Goal: Information Seeking & Learning: Learn about a topic

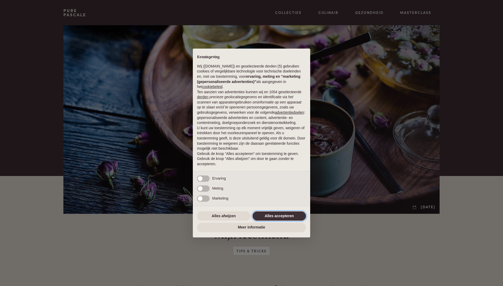
click at [273, 215] on button "Alles accepteren" at bounding box center [279, 215] width 53 height 9
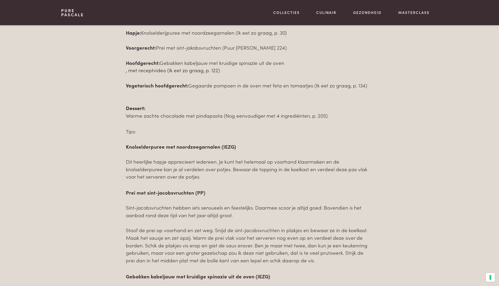
scroll to position [288, 0]
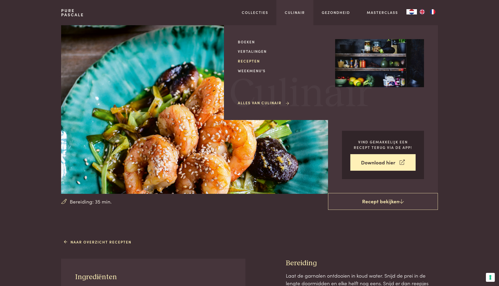
click at [252, 60] on link "Recepten" at bounding box center [282, 61] width 89 height 6
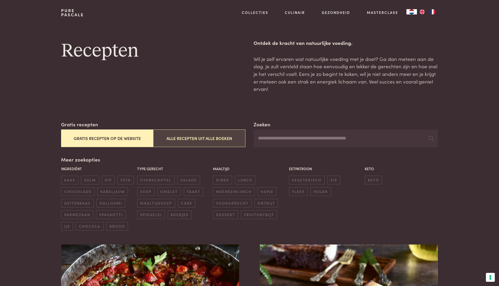
click at [181, 137] on button "Alle recepten uit alle boeken" at bounding box center [199, 138] width 92 height 18
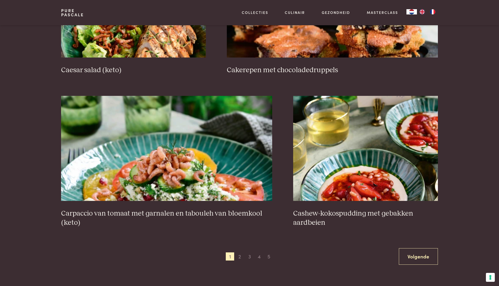
scroll to position [959, 0]
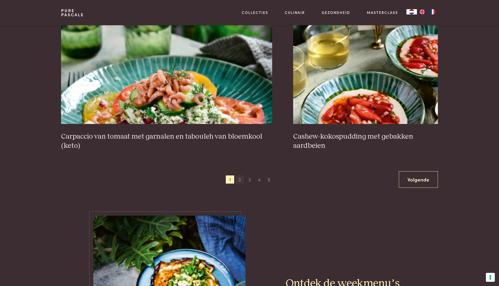
click at [239, 179] on span "2" at bounding box center [239, 179] width 8 height 8
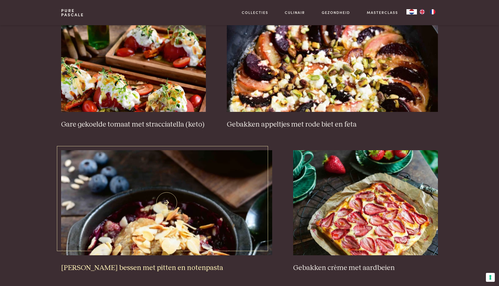
scroll to position [907, 0]
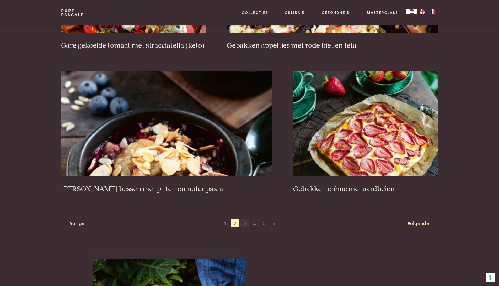
click at [242, 218] on span "3" at bounding box center [244, 222] width 8 height 8
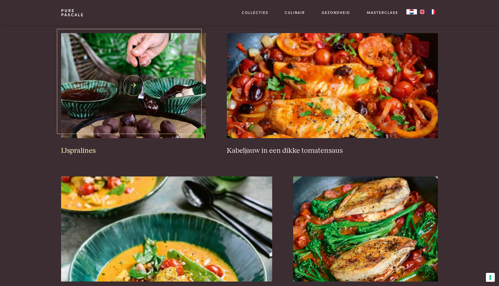
scroll to position [881, 0]
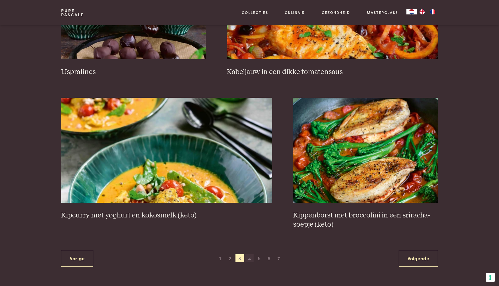
click at [249, 258] on span "4" at bounding box center [249, 258] width 8 height 8
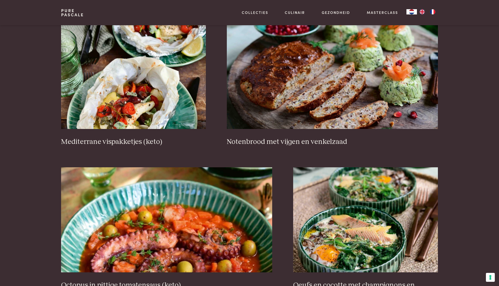
scroll to position [881, 0]
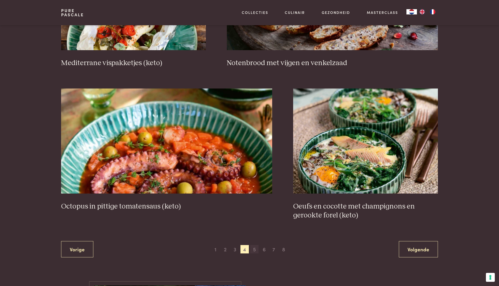
click at [254, 249] on span "5" at bounding box center [254, 249] width 8 height 8
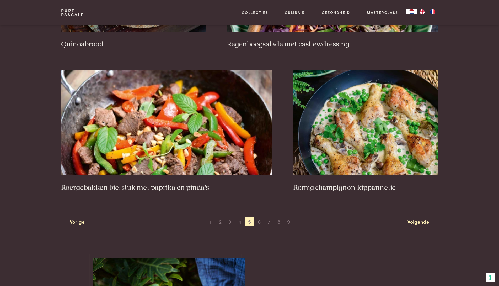
scroll to position [986, 0]
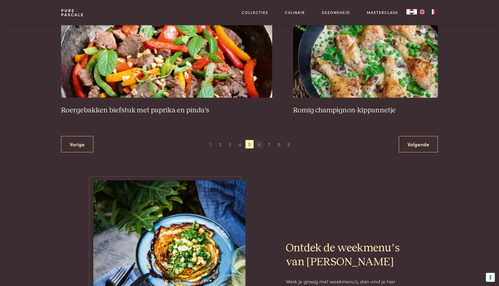
click at [259, 143] on span "6" at bounding box center [259, 144] width 8 height 8
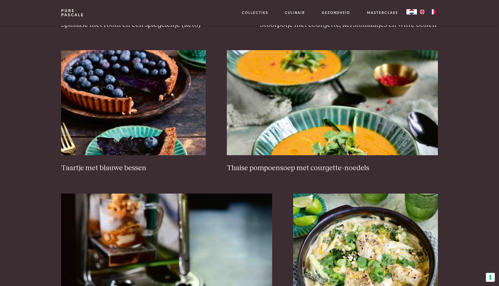
scroll to position [855, 0]
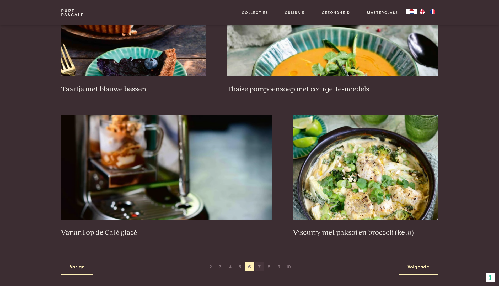
click at [258, 267] on span "7" at bounding box center [259, 266] width 8 height 8
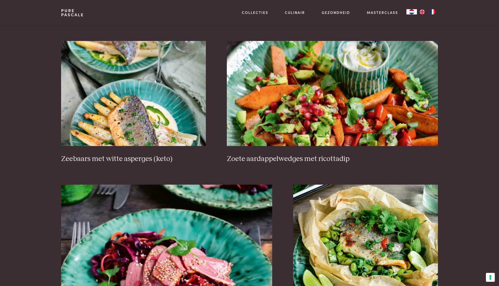
scroll to position [855, 0]
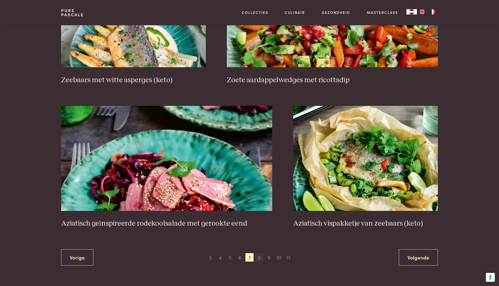
click at [260, 256] on span "8" at bounding box center [259, 257] width 8 height 8
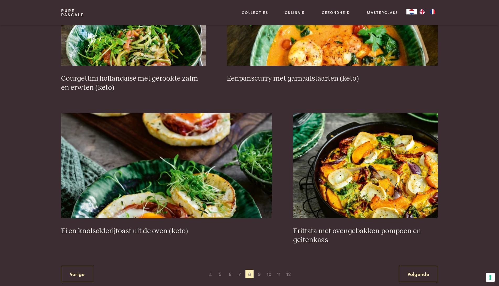
scroll to position [907, 0]
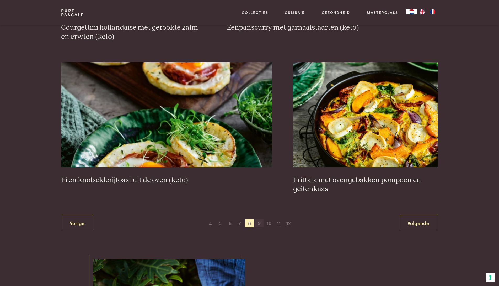
click at [259, 221] on span "9" at bounding box center [259, 222] width 8 height 8
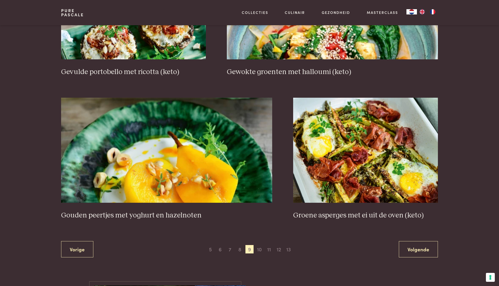
scroll to position [907, 0]
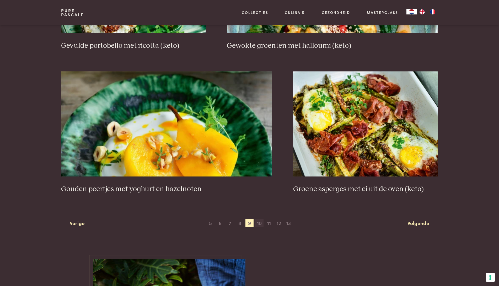
click at [259, 222] on span "10" at bounding box center [259, 222] width 8 height 8
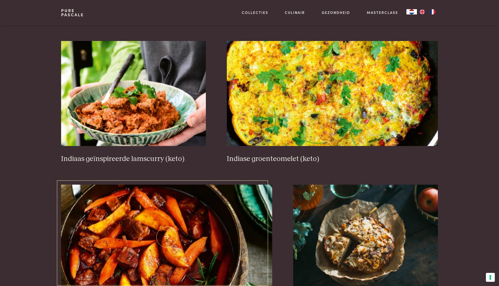
scroll to position [855, 0]
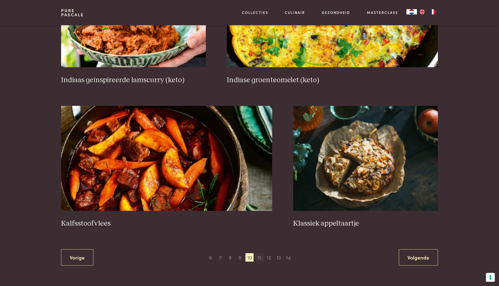
click at [257, 255] on span "11" at bounding box center [259, 257] width 8 height 8
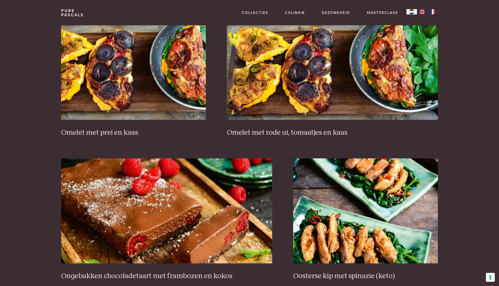
scroll to position [881, 0]
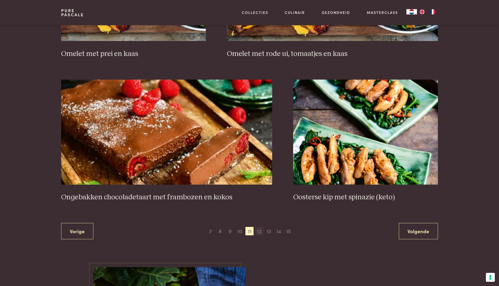
click at [259, 232] on span "12" at bounding box center [259, 231] width 8 height 8
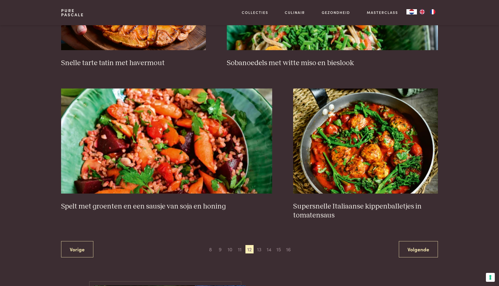
scroll to position [959, 0]
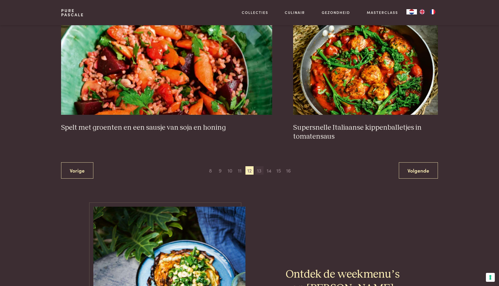
click at [257, 170] on span "13" at bounding box center [259, 170] width 8 height 8
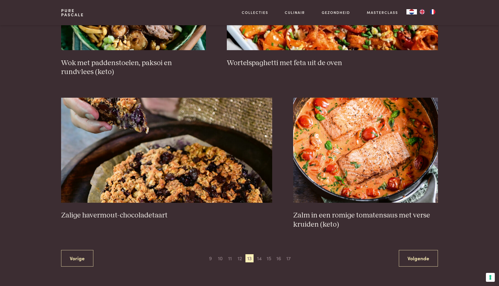
scroll to position [907, 0]
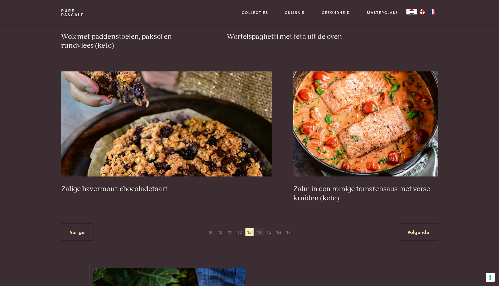
click at [260, 233] on span "14" at bounding box center [259, 232] width 8 height 8
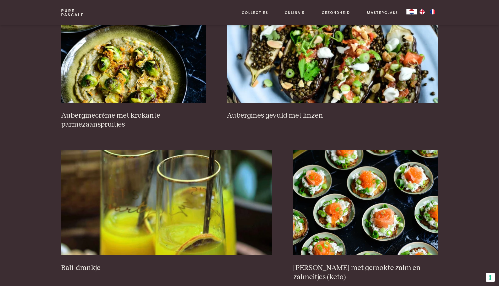
scroll to position [933, 0]
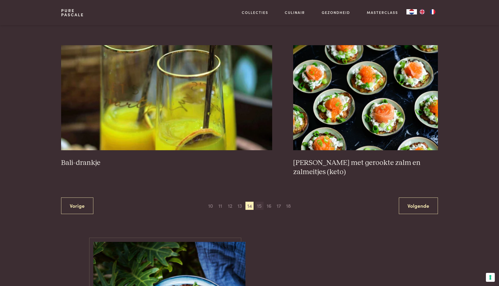
click at [259, 201] on span "15" at bounding box center [259, 205] width 8 height 8
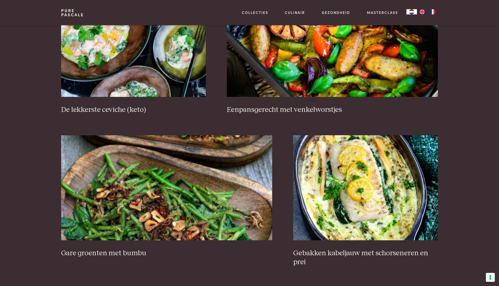
scroll to position [907, 0]
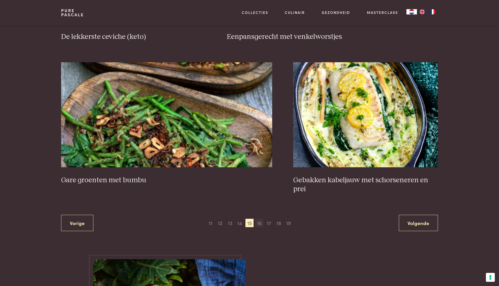
click at [258, 221] on span "16" at bounding box center [259, 222] width 8 height 8
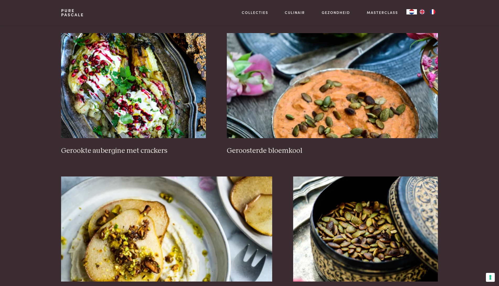
scroll to position [907, 0]
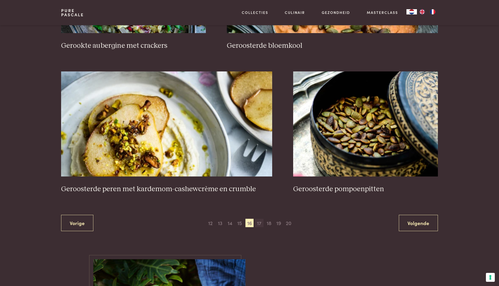
click at [260, 221] on span "17" at bounding box center [259, 222] width 8 height 8
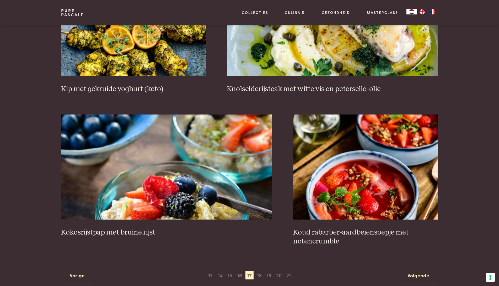
scroll to position [907, 0]
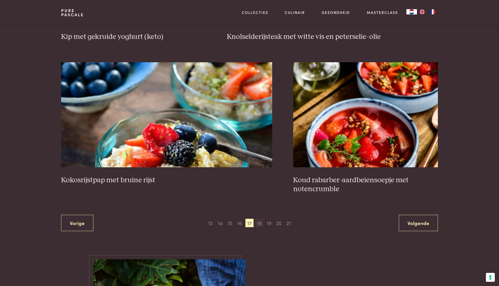
click at [259, 224] on span "18" at bounding box center [259, 222] width 8 height 8
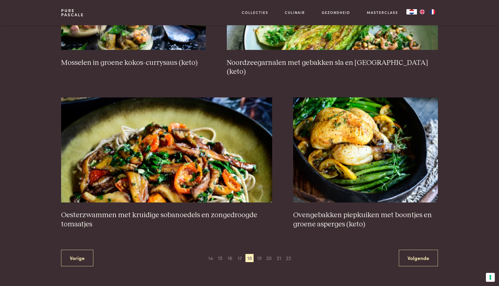
scroll to position [959, 0]
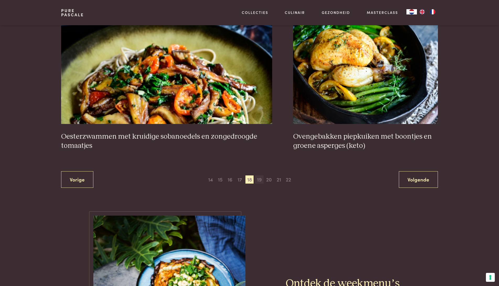
click at [259, 175] on span "19" at bounding box center [259, 179] width 8 height 8
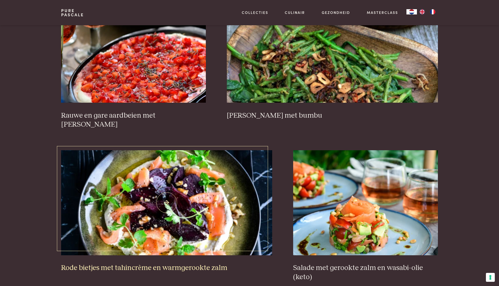
scroll to position [907, 0]
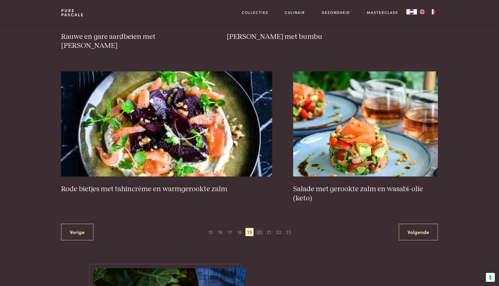
click at [258, 233] on span "20" at bounding box center [259, 232] width 8 height 8
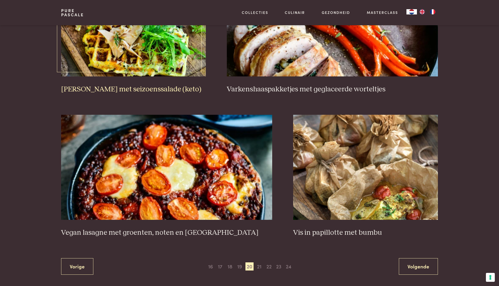
scroll to position [933, 0]
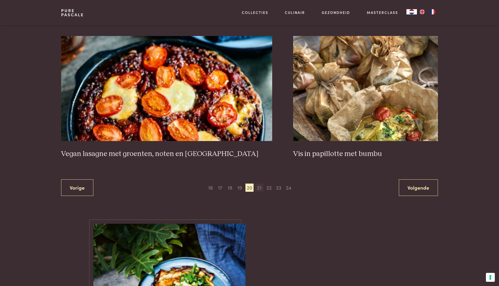
click at [259, 188] on span "21" at bounding box center [259, 187] width 8 height 8
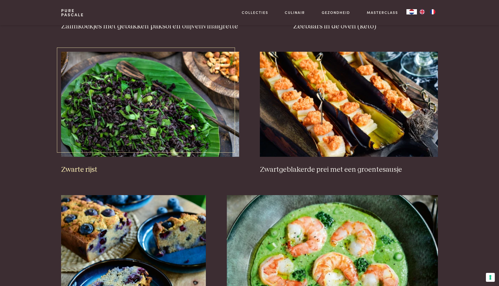
scroll to position [723, 0]
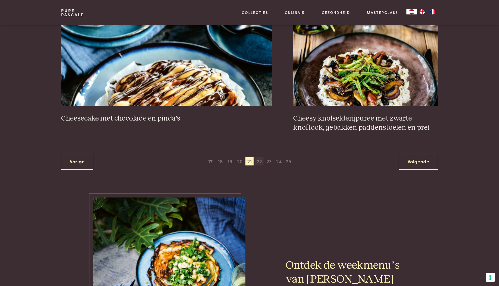
click at [259, 162] on span "22" at bounding box center [259, 161] width 8 height 8
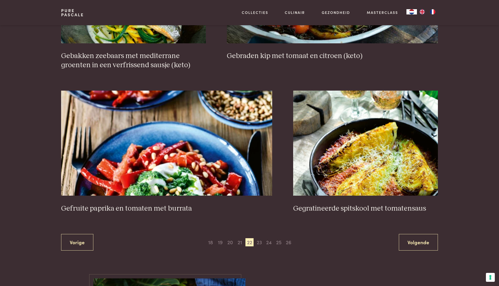
scroll to position [933, 0]
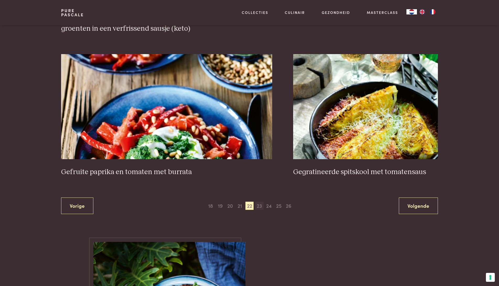
click at [259, 207] on span "23" at bounding box center [259, 205] width 8 height 8
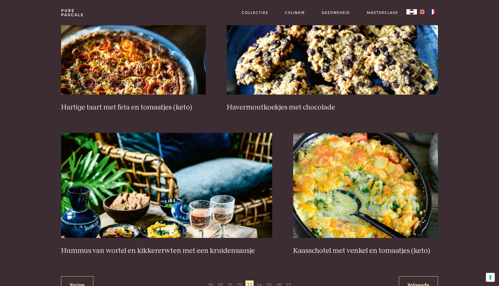
scroll to position [933, 0]
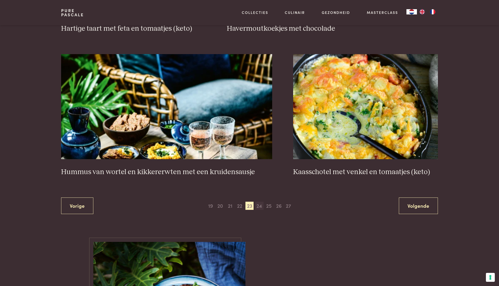
click at [260, 205] on span "24" at bounding box center [259, 205] width 8 height 8
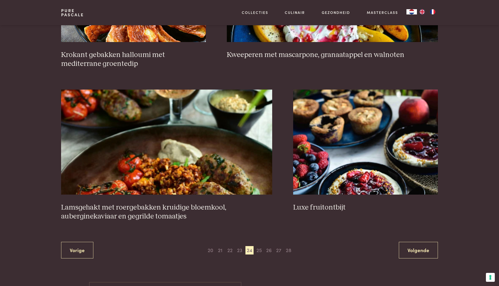
scroll to position [1012, 0]
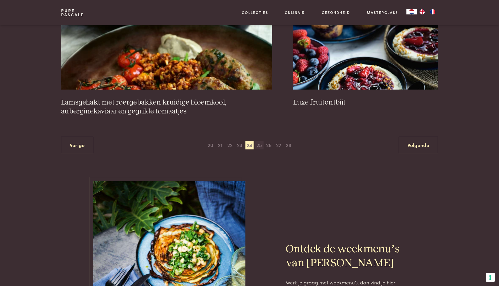
click at [260, 143] on span "25" at bounding box center [259, 145] width 8 height 8
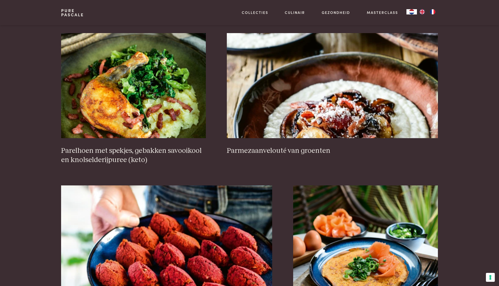
scroll to position [881, 0]
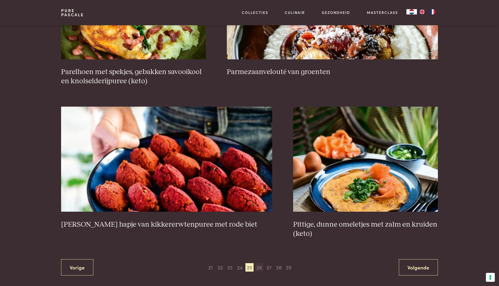
click at [258, 263] on span "26" at bounding box center [259, 267] width 8 height 8
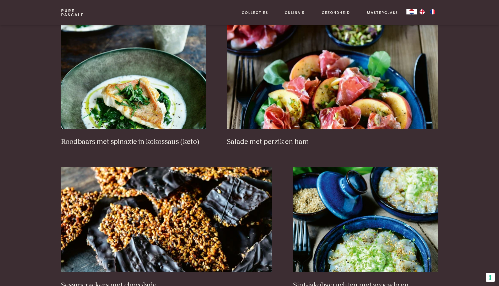
scroll to position [907, 0]
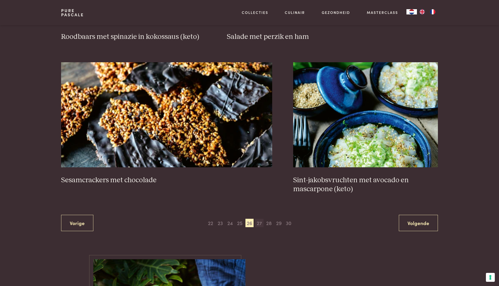
click at [258, 222] on span "27" at bounding box center [259, 222] width 8 height 8
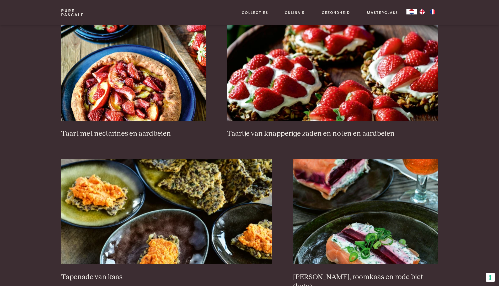
scroll to position [907, 0]
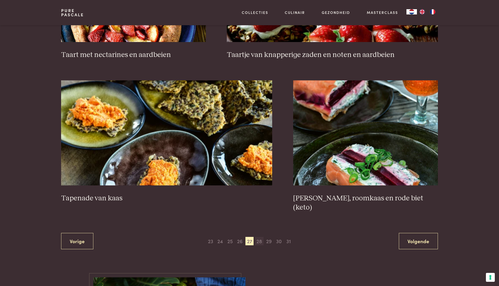
click at [261, 237] on span "28" at bounding box center [259, 241] width 8 height 8
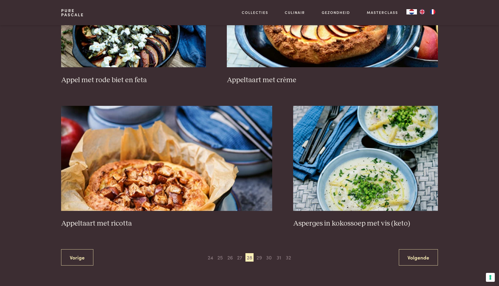
scroll to position [959, 0]
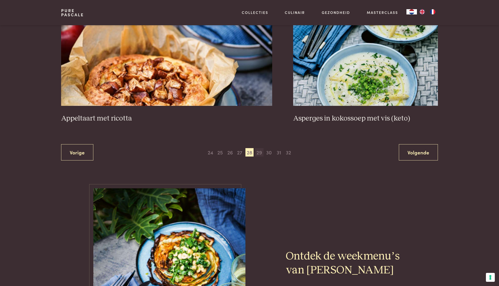
click at [260, 151] on span "29" at bounding box center [259, 152] width 8 height 8
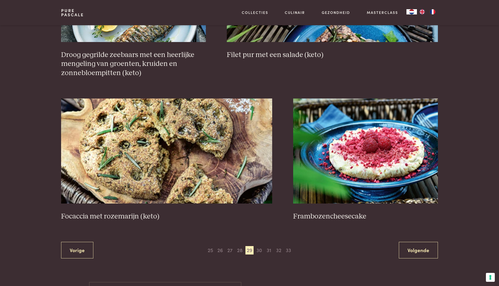
scroll to position [933, 0]
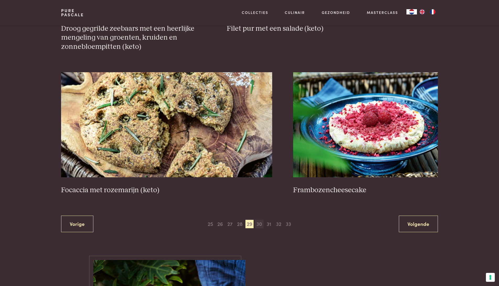
click at [258, 224] on span "30" at bounding box center [259, 223] width 8 height 8
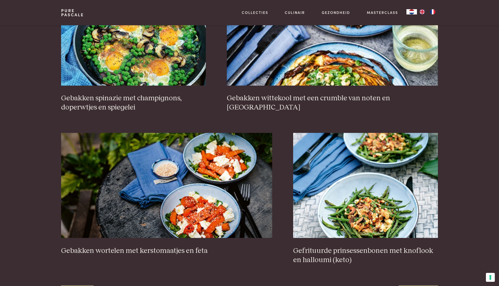
scroll to position [933, 0]
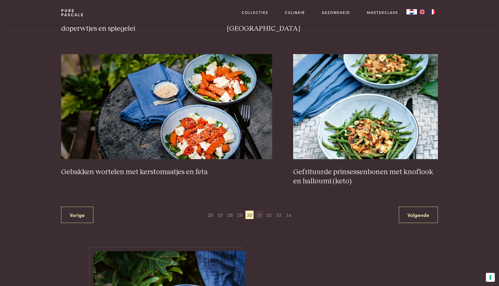
click at [260, 216] on span "31" at bounding box center [259, 214] width 8 height 8
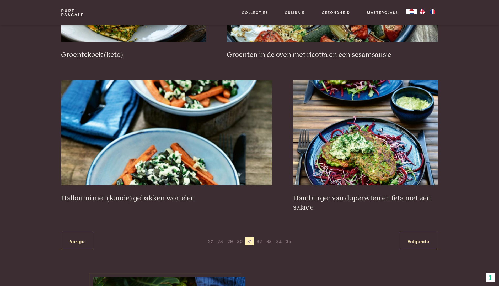
scroll to position [986, 0]
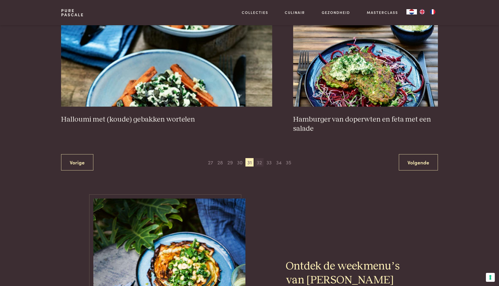
click at [259, 161] on span "32" at bounding box center [259, 162] width 8 height 8
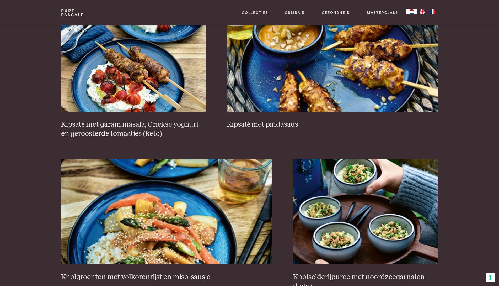
scroll to position [907, 0]
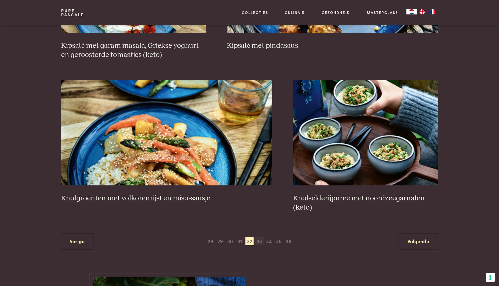
click at [260, 240] on span "33" at bounding box center [259, 241] width 8 height 8
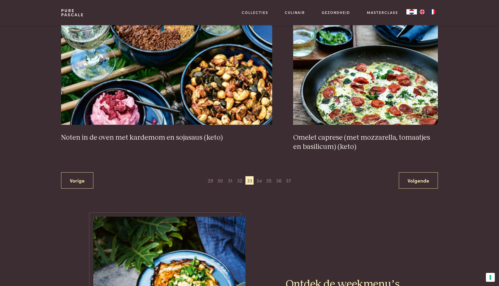
scroll to position [1064, 0]
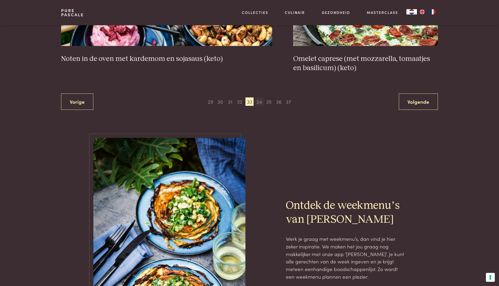
click at [258, 97] on span "34" at bounding box center [259, 101] width 8 height 8
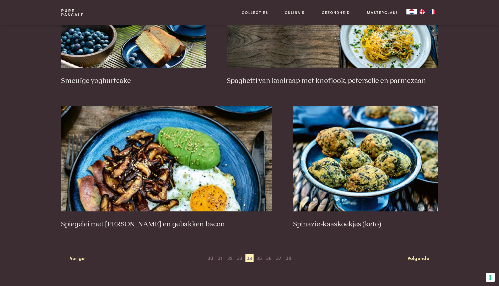
scroll to position [933, 0]
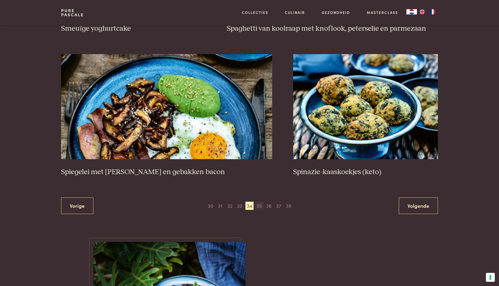
click at [260, 201] on span "35" at bounding box center [259, 205] width 8 height 8
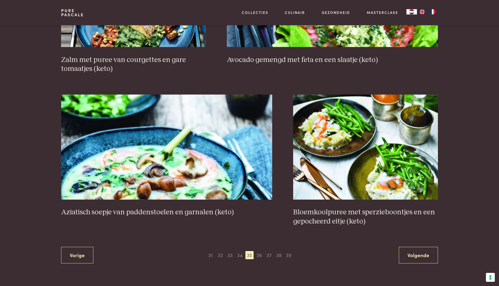
scroll to position [933, 0]
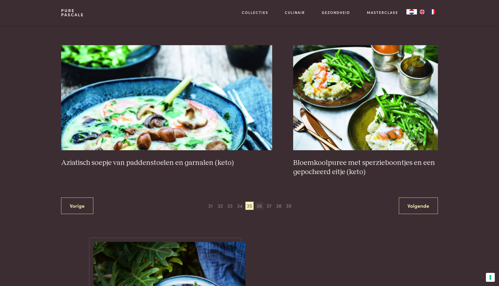
click at [259, 206] on span "36" at bounding box center [259, 205] width 8 height 8
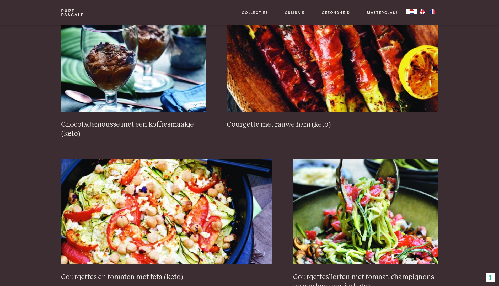
scroll to position [907, 0]
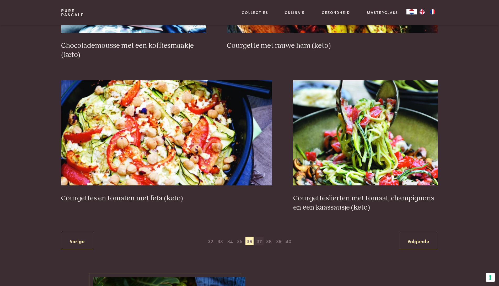
click at [258, 237] on span "37" at bounding box center [259, 241] width 8 height 8
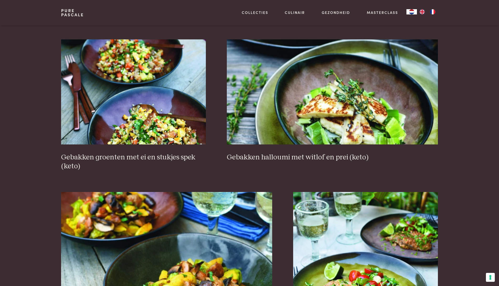
scroll to position [881, 0]
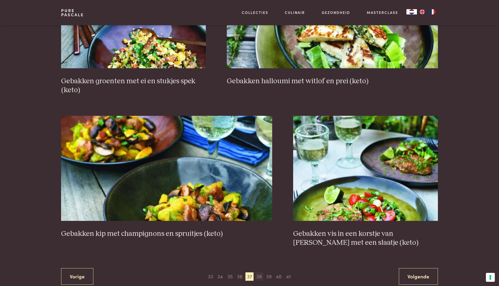
click at [260, 272] on span "38" at bounding box center [259, 276] width 8 height 8
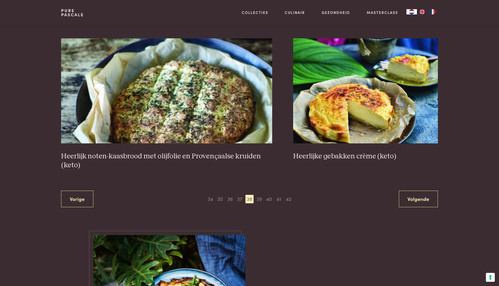
scroll to position [959, 0]
